Goal: Task Accomplishment & Management: Complete application form

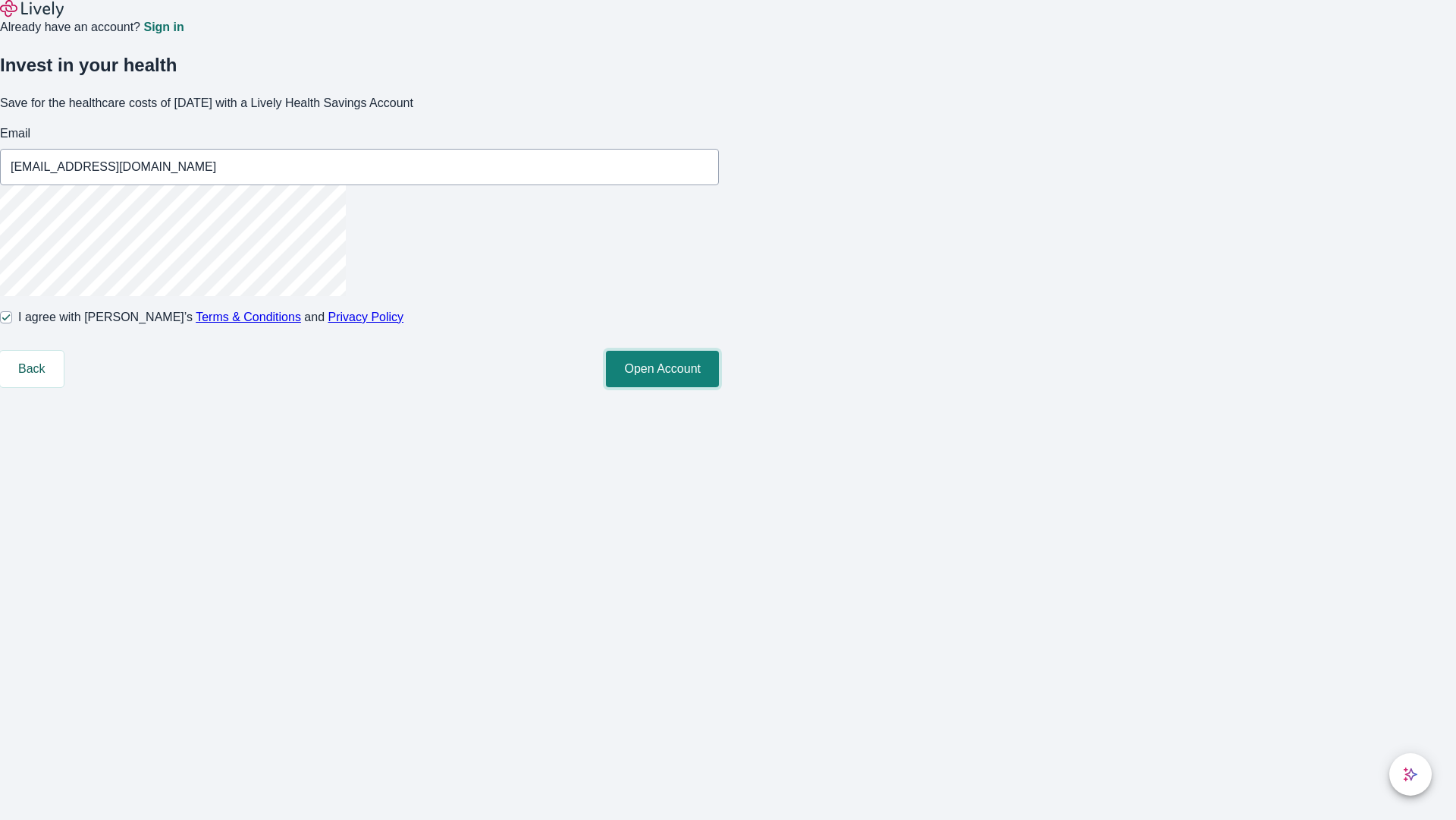
click at [719, 387] on button "Open Account" at bounding box center [663, 369] width 113 height 36
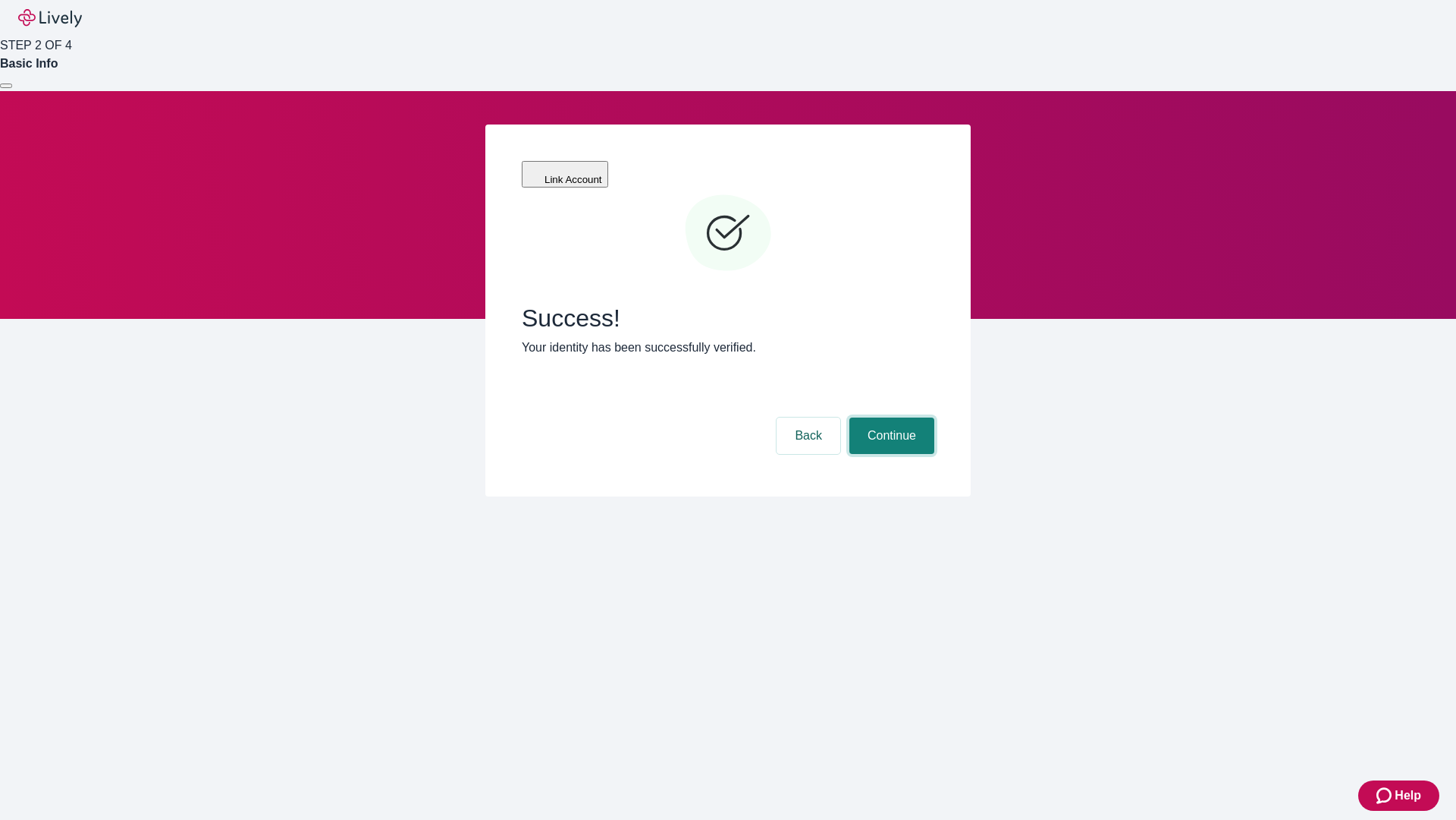
click at [890, 417] on button "Continue" at bounding box center [892, 435] width 85 height 36
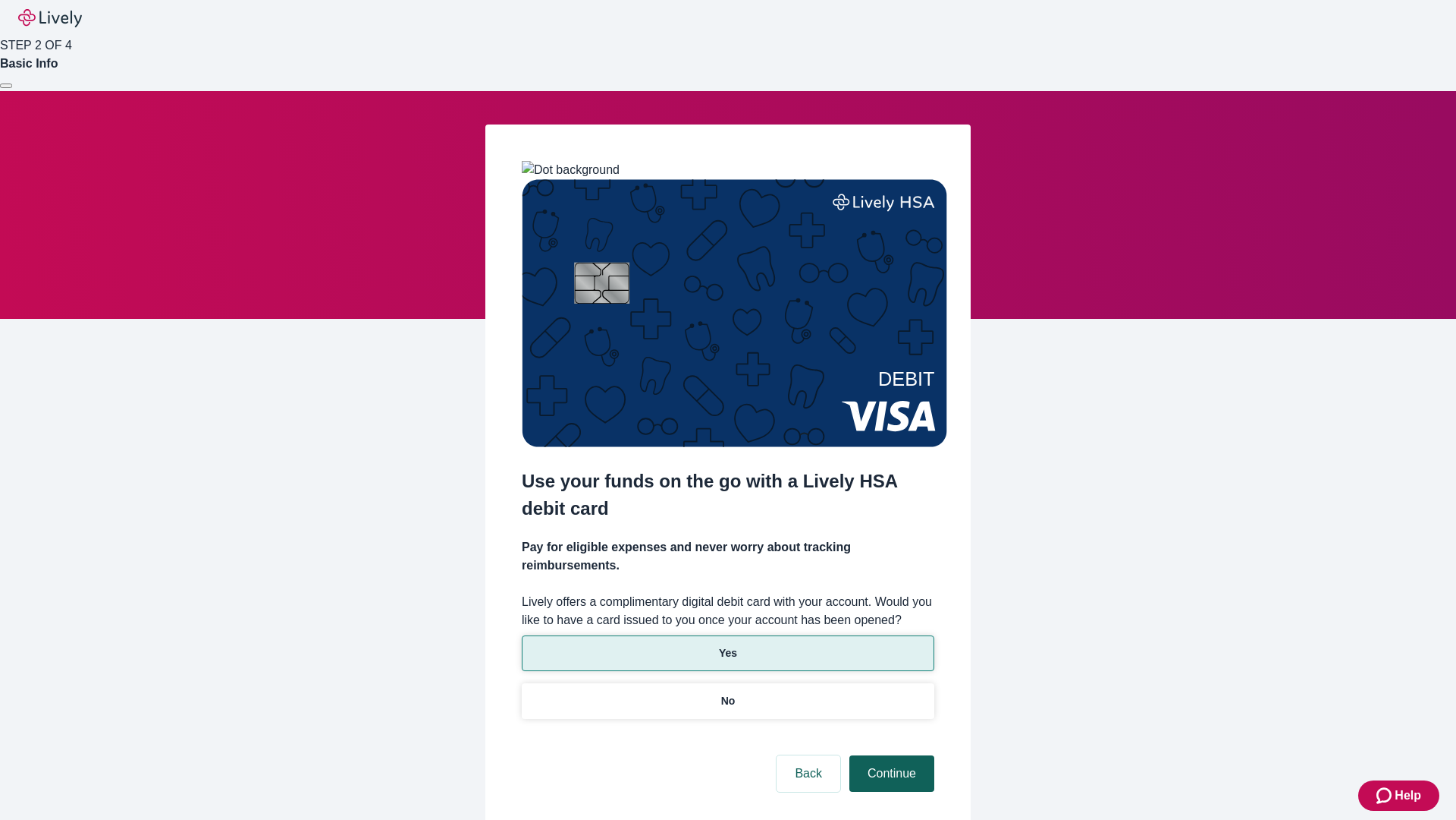
click at [727, 645] on p "Yes" at bounding box center [728, 653] width 19 height 16
click at [890, 755] on button "Continue" at bounding box center [892, 772] width 85 height 36
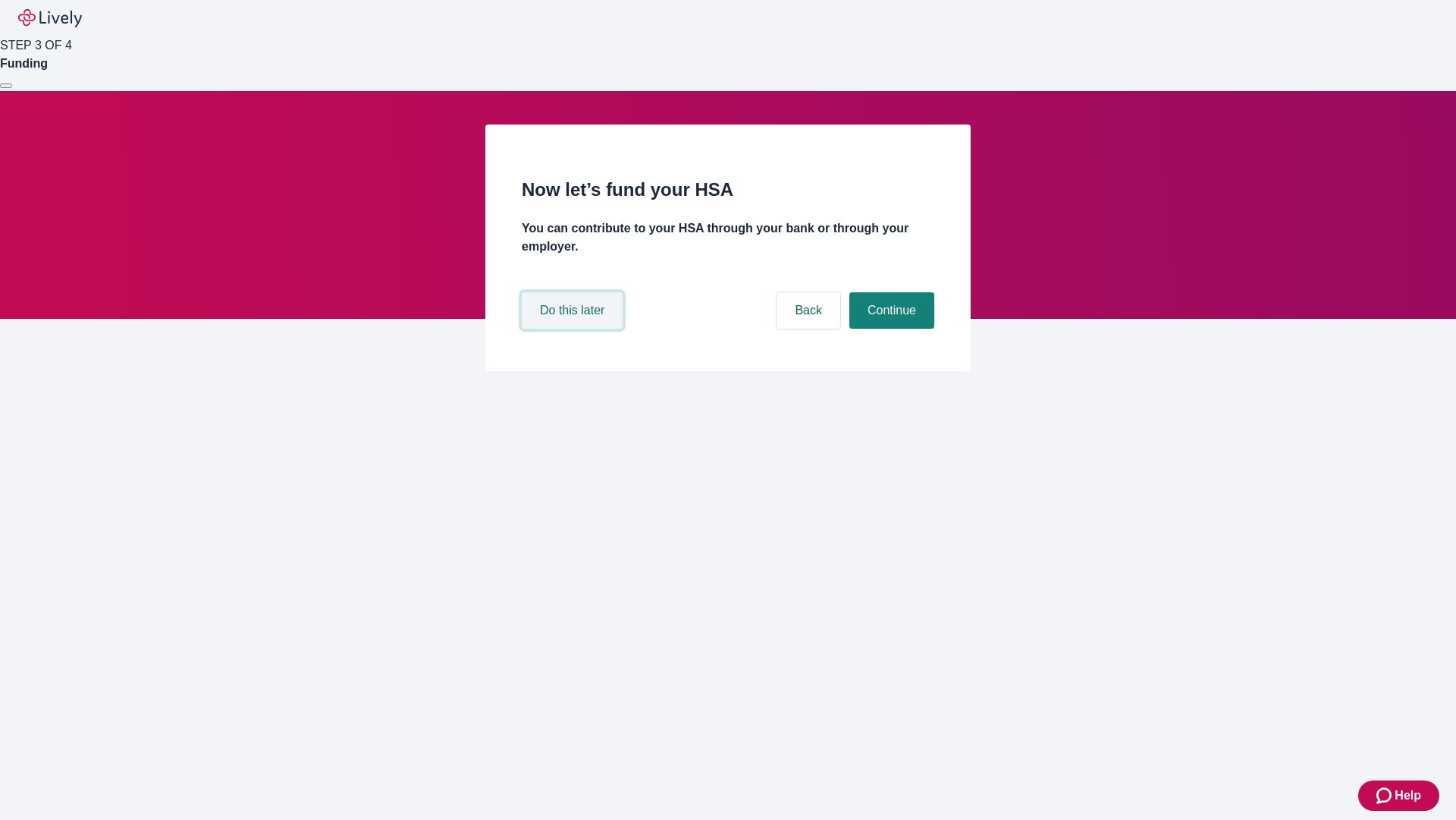
click at [575, 329] on button "Do this later" at bounding box center [572, 309] width 100 height 36
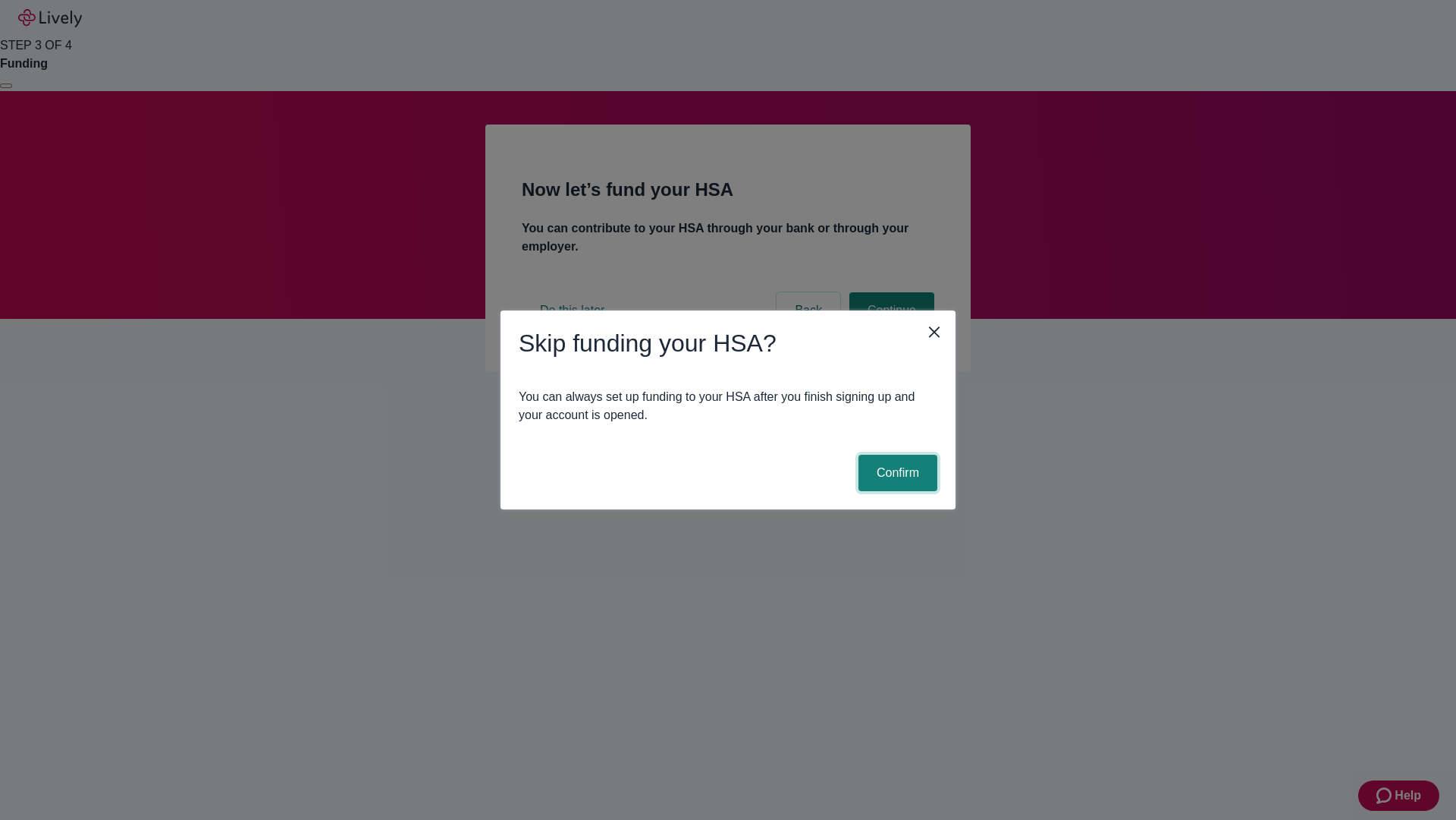
click at [895, 473] on button "Confirm" at bounding box center [898, 473] width 79 height 36
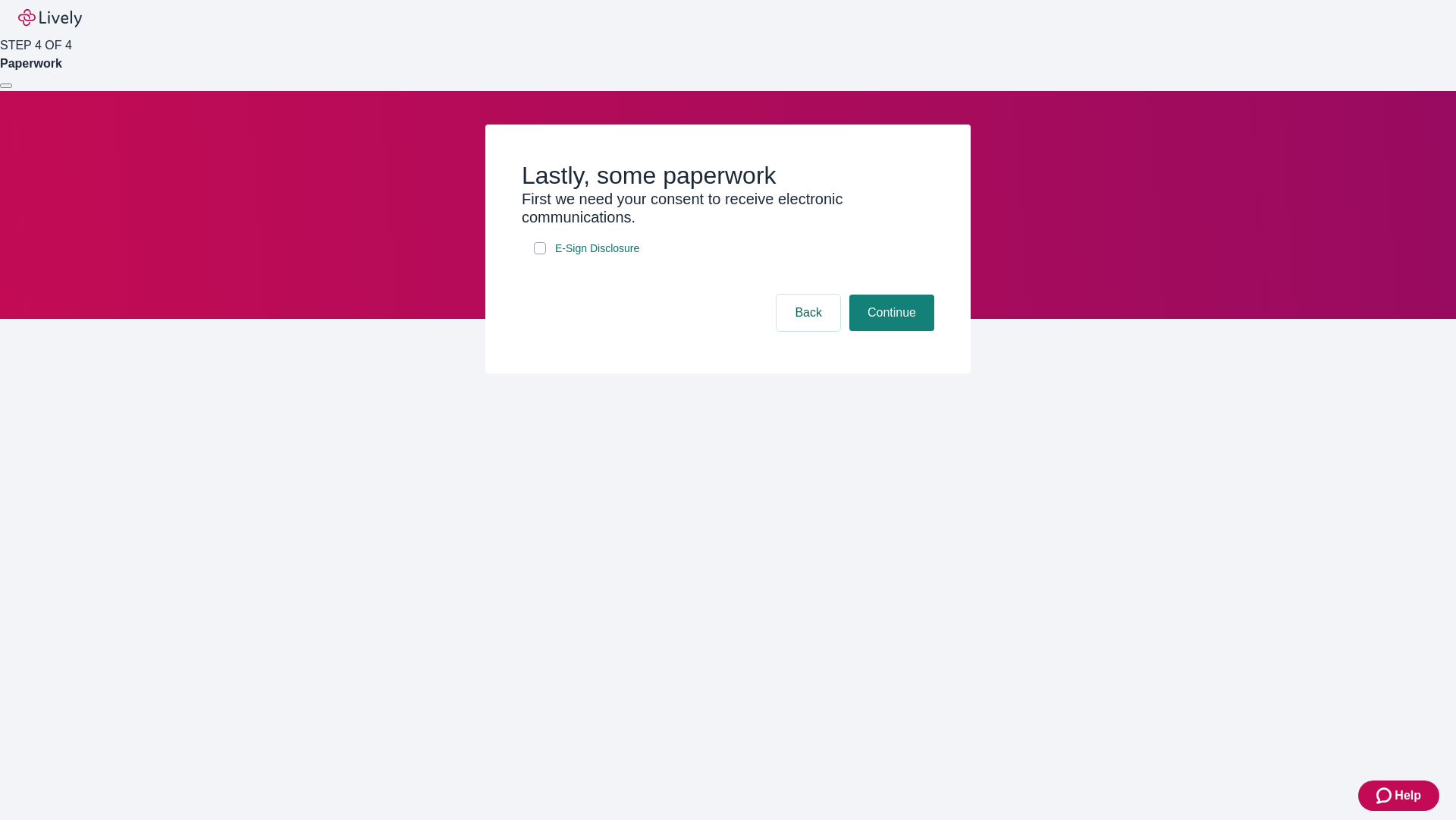
click at [540, 254] on input "E-Sign Disclosure" at bounding box center [540, 249] width 12 height 12
checkbox input "true"
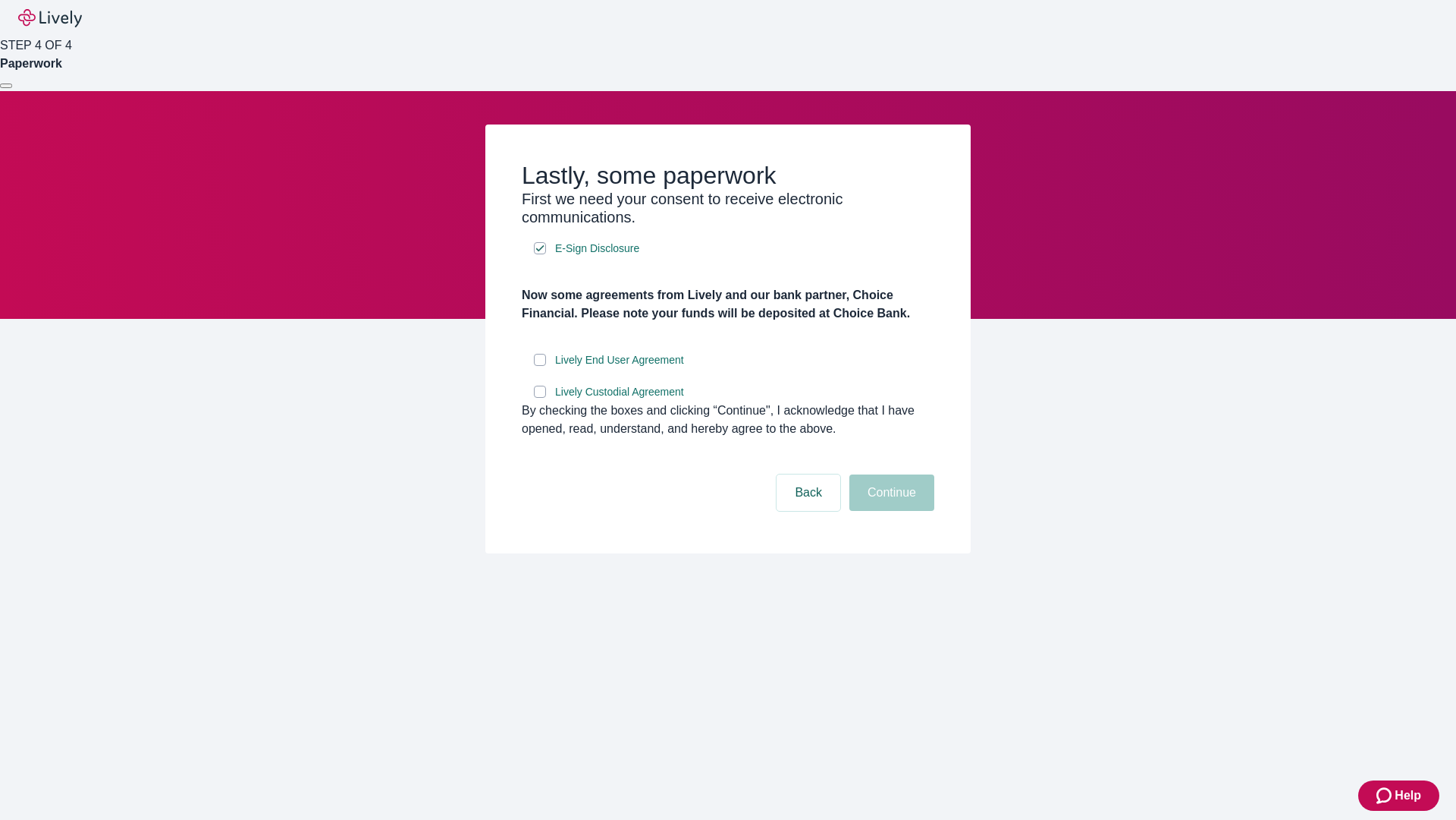
click at [540, 366] on input "Lively End User Agreement" at bounding box center [540, 360] width 12 height 12
checkbox input "true"
click at [540, 398] on input "Lively Custodial Agreement" at bounding box center [540, 391] width 12 height 12
checkbox input "true"
click at [890, 511] on button "Continue" at bounding box center [892, 492] width 85 height 36
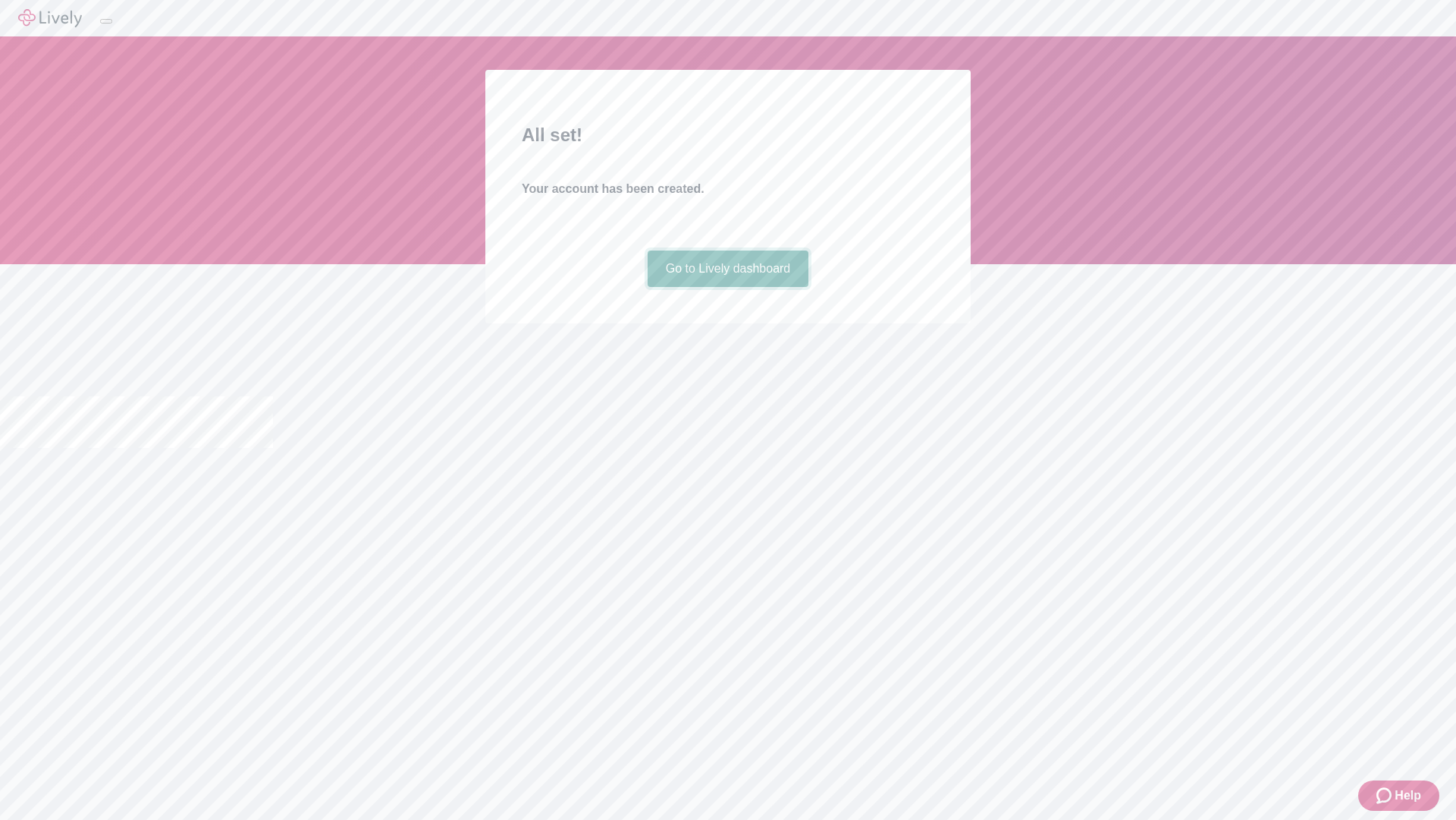
click at [727, 287] on link "Go to Lively dashboard" at bounding box center [728, 268] width 161 height 36
